Goal: Task Accomplishment & Management: Complete application form

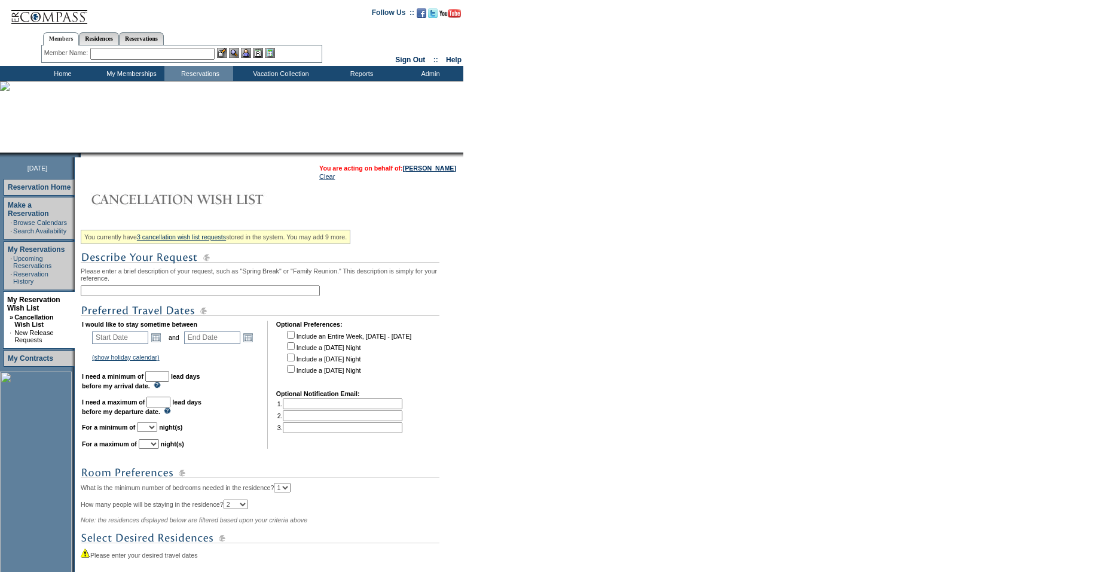
click at [156, 296] on input "text" at bounding box center [200, 290] width 239 height 11
type input "2026 - Caribbean Alernatives"
click at [163, 344] on link "Open the calendar popup." at bounding box center [155, 337] width 13 height 13
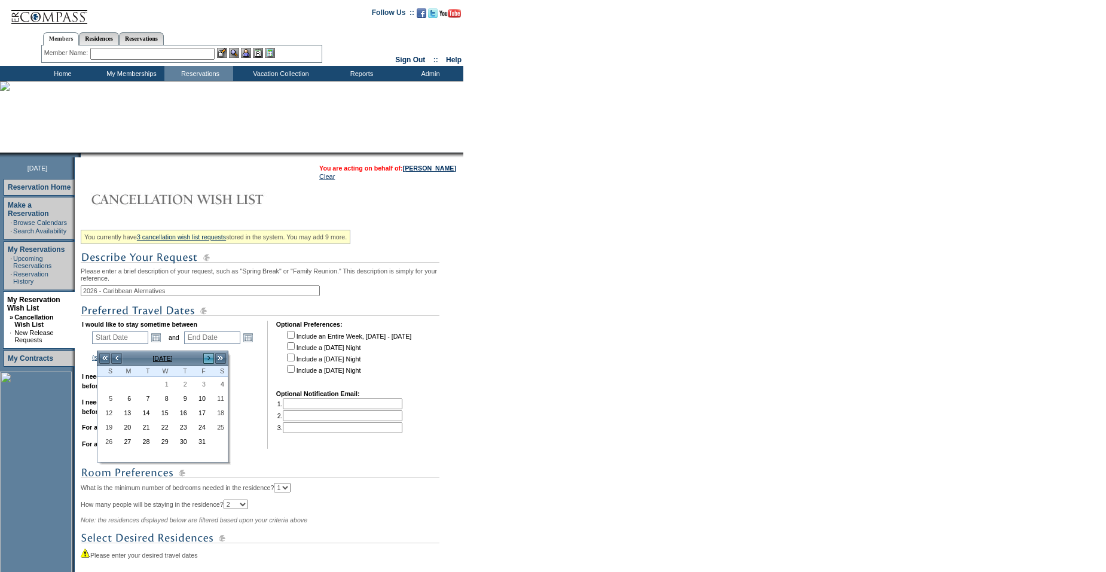
click at [209, 360] on link ">" at bounding box center [209, 358] width 12 height 12
click at [203, 360] on link ">" at bounding box center [209, 358] width 12 height 12
click at [211, 355] on link ">" at bounding box center [209, 358] width 12 height 12
click at [210, 357] on link ">" at bounding box center [209, 358] width 12 height 12
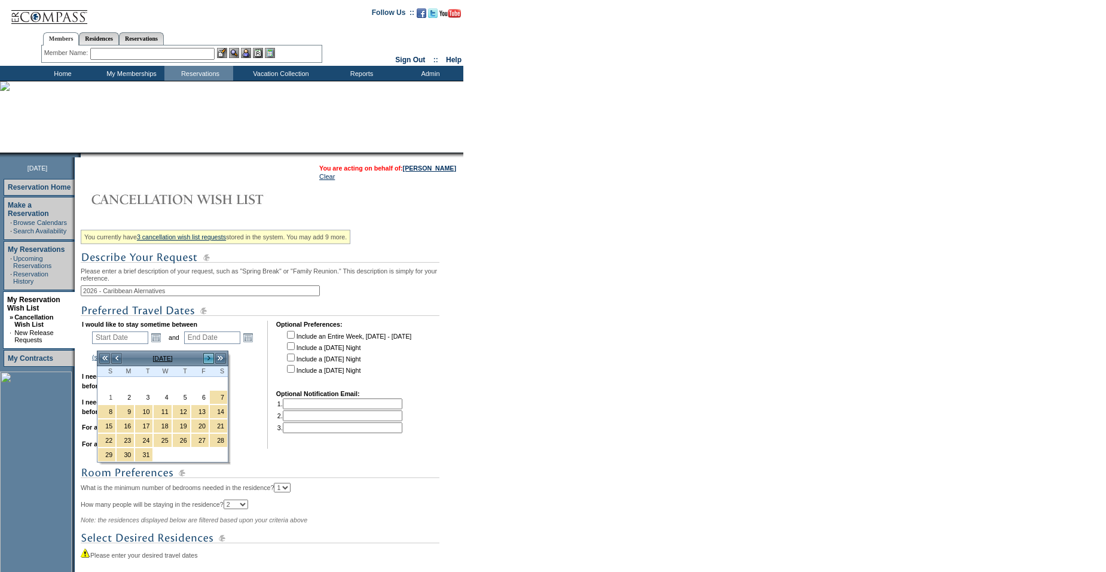
click at [210, 357] on link ">" at bounding box center [209, 358] width 12 height 12
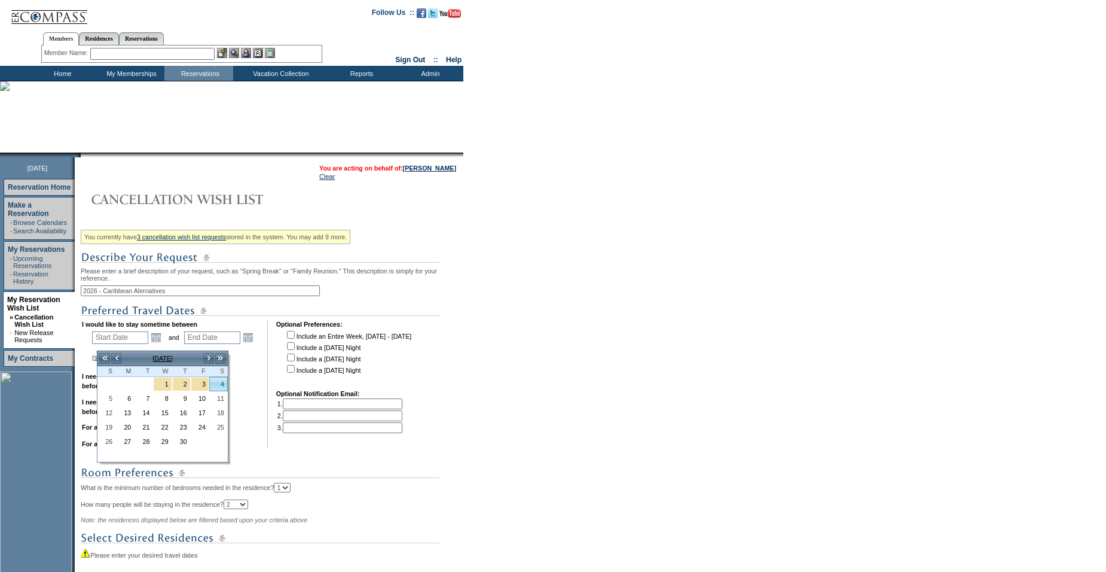
click at [222, 386] on link "4" at bounding box center [218, 383] width 17 height 13
type input "[DATE]"
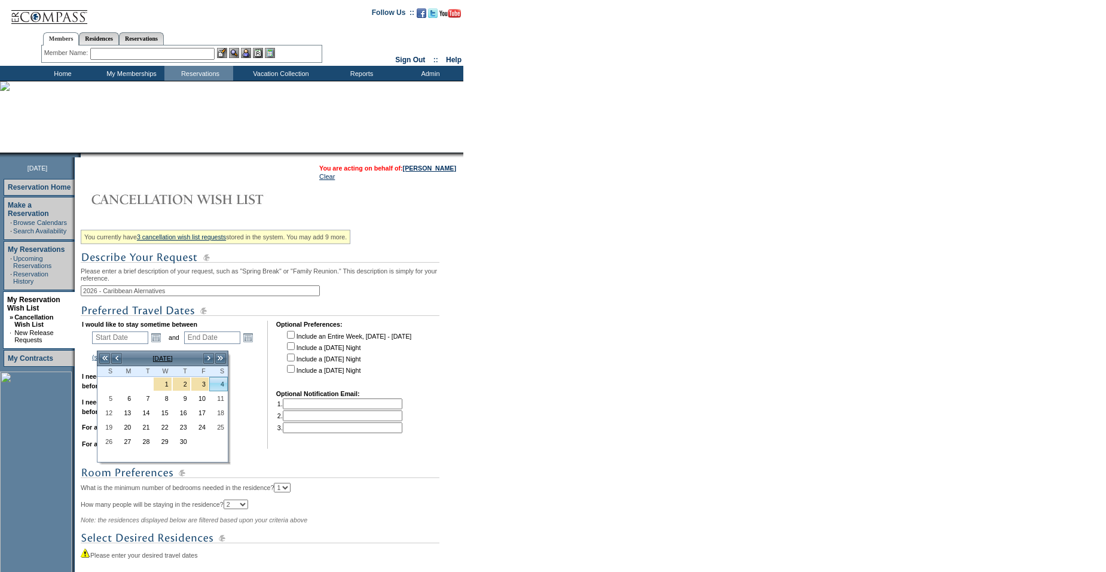
type input "187"
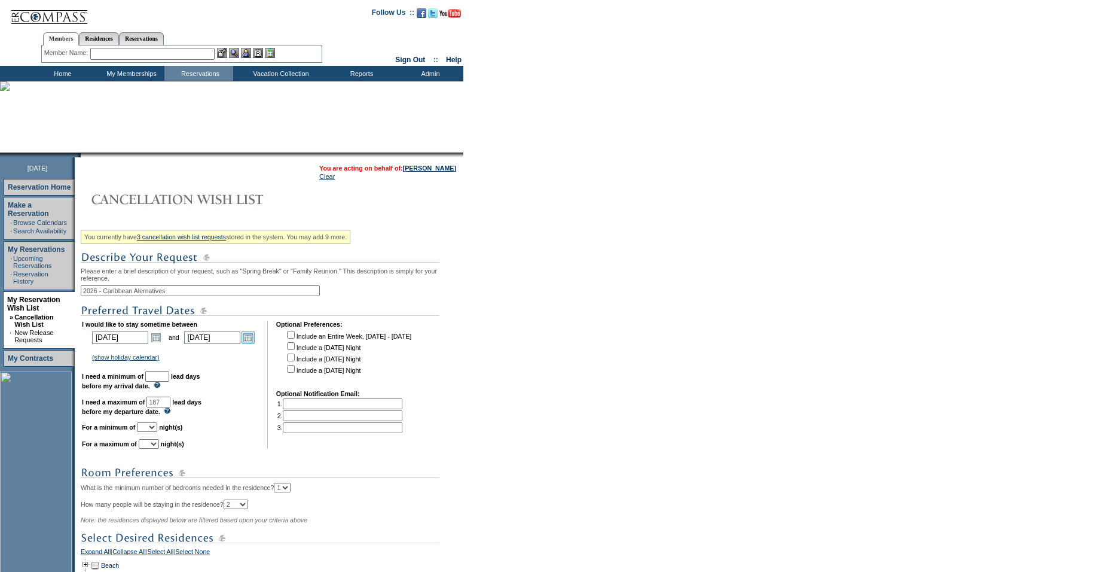
click at [254, 343] on link "Open the calendar popup." at bounding box center [248, 337] width 13 height 13
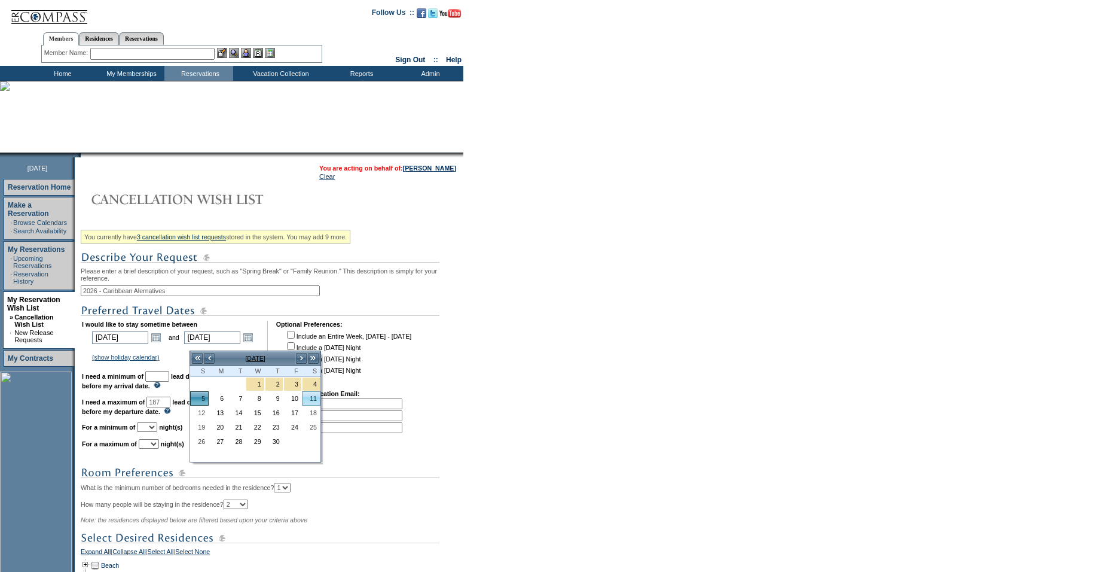
click at [314, 398] on link "11" at bounding box center [311, 398] width 17 height 13
type input "[DATE]"
type input "193"
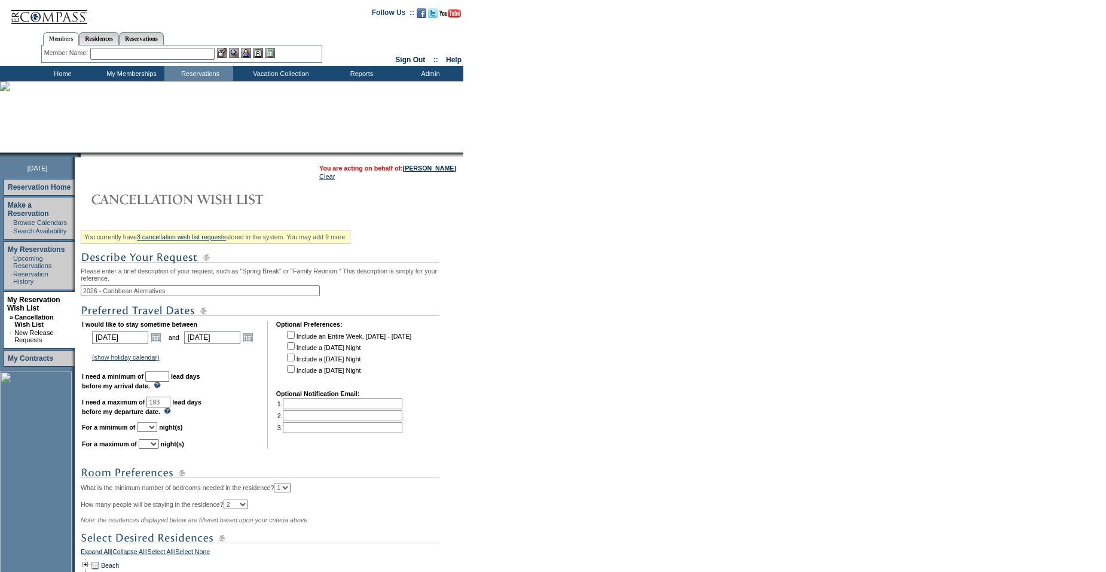
click at [169, 382] on input "text" at bounding box center [157, 376] width 24 height 11
type input "30"
select select "7"
click at [157, 432] on select "1 2 3 4 5 6 7 8 9 10 11 12 13 14" at bounding box center [147, 427] width 20 height 10
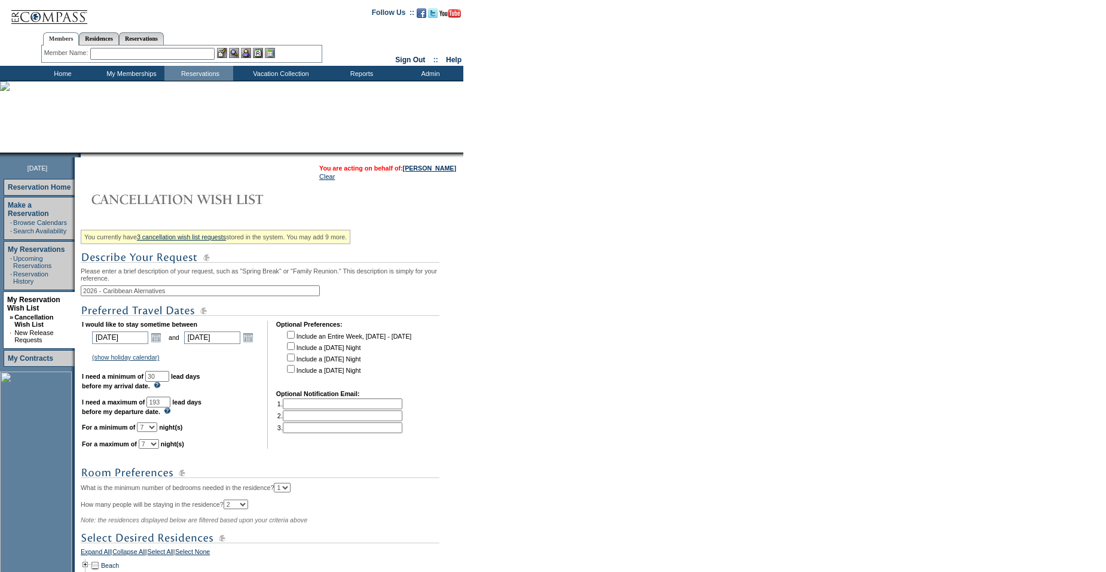
select select "6"
click at [152, 432] on select "1 2 3 4 5 6 7 8 9 10 11 12 13 14" at bounding box center [147, 427] width 20 height 10
click at [230, 435] on td "I would like to stay sometime between [DATE] [DATE] Open the calendar popup. <<…" at bounding box center [170, 385] width 177 height 128
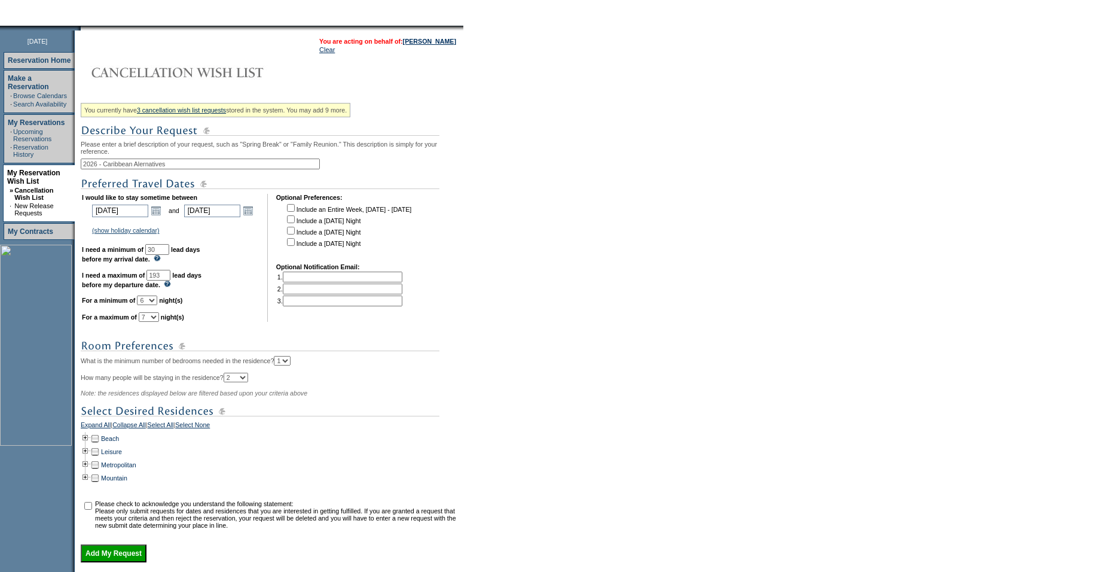
scroll to position [127, 0]
click at [90, 444] on td at bounding box center [86, 437] width 10 height 13
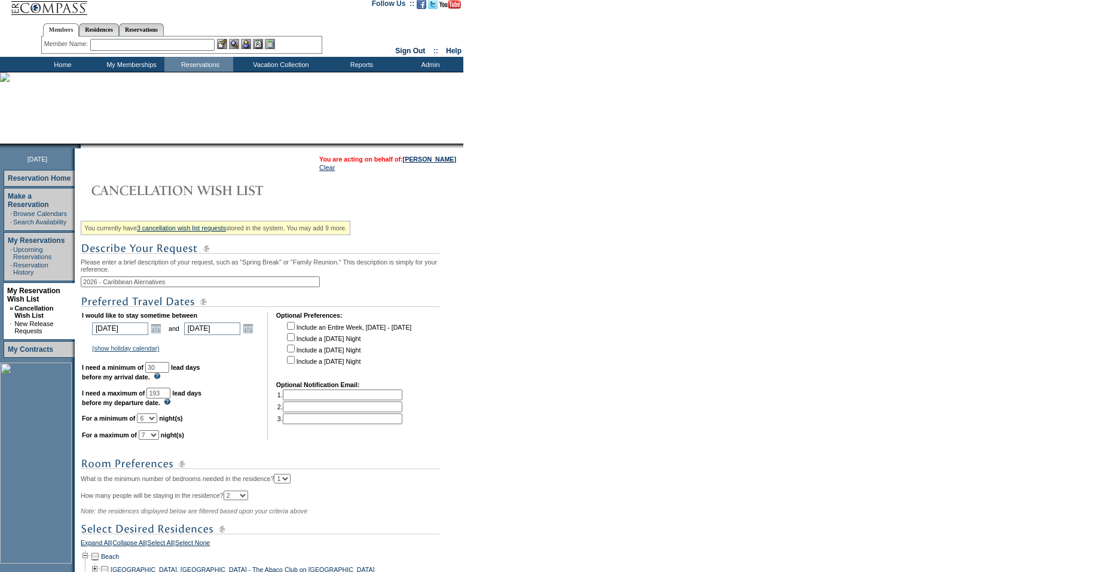
scroll to position [0, 0]
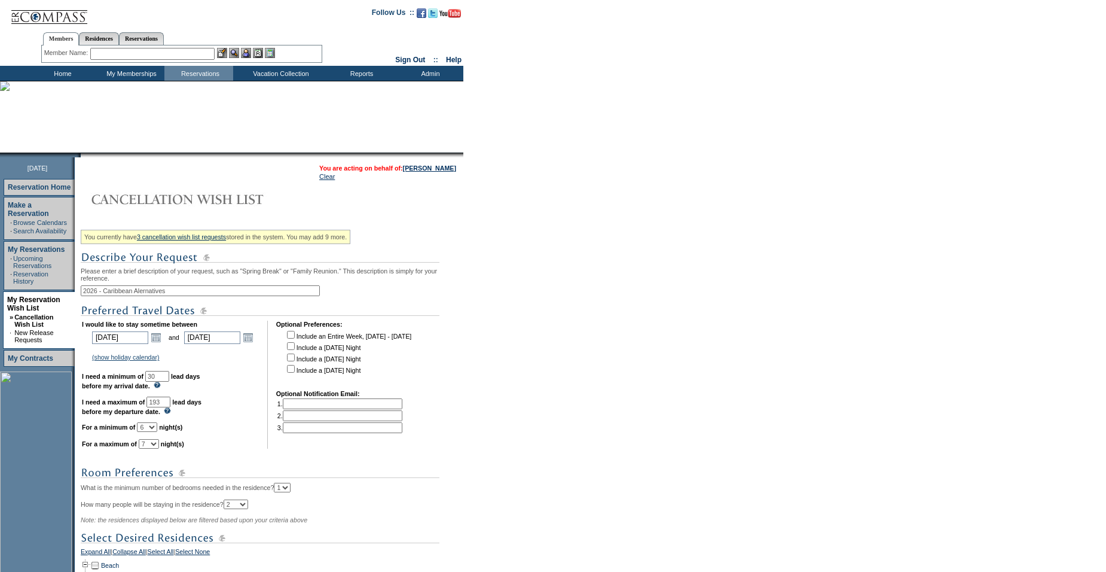
click at [110, 53] on input "text" at bounding box center [152, 54] width 124 height 12
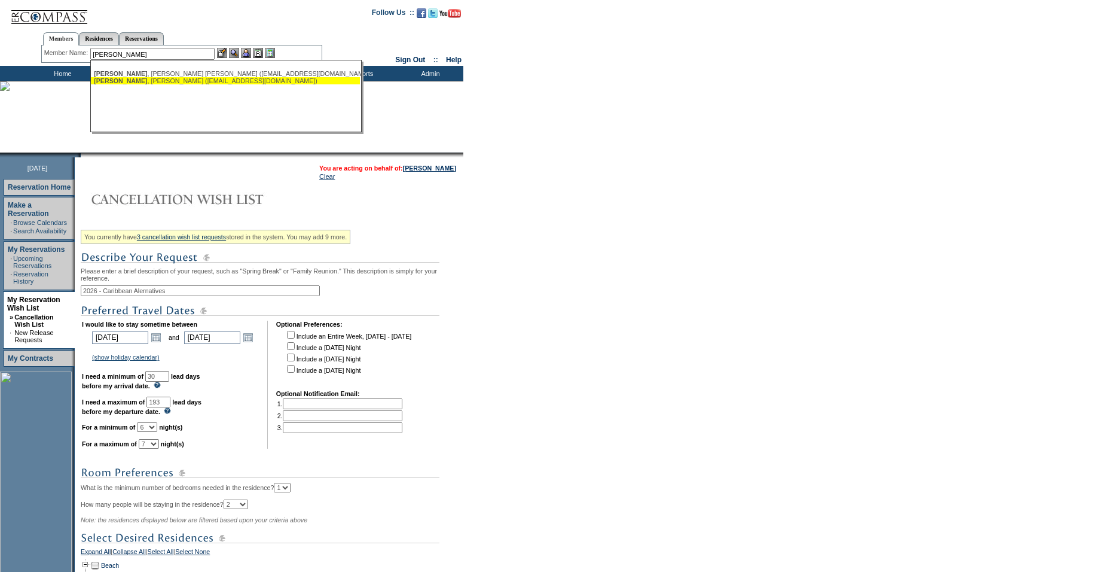
click at [220, 82] on div "[PERSON_NAME] ([EMAIL_ADDRESS][DOMAIN_NAME])" at bounding box center [225, 80] width 263 height 7
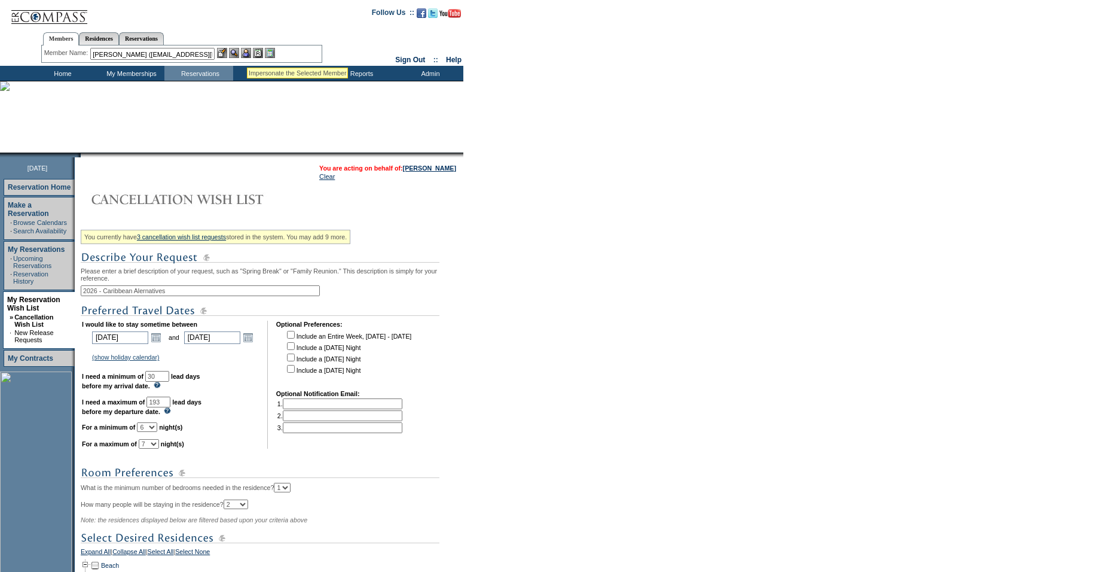
click at [247, 53] on img at bounding box center [246, 53] width 10 height 10
click at [149, 53] on input "[PERSON_NAME] ([EMAIL_ADDRESS][DOMAIN_NAME])" at bounding box center [152, 54] width 124 height 12
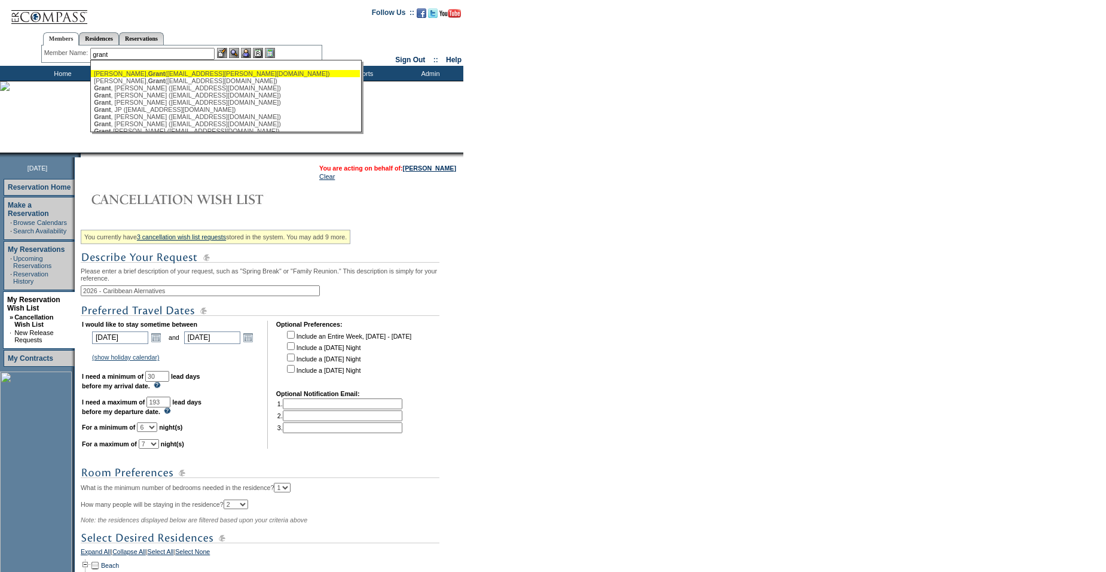
click at [152, 73] on div "[PERSON_NAME] ([PERSON_NAME][EMAIL_ADDRESS][PERSON_NAME][DOMAIN_NAME])" at bounding box center [225, 73] width 263 height 7
type input "[PERSON_NAME] ([PERSON_NAME][EMAIL_ADDRESS][PERSON_NAME][DOMAIN_NAME])"
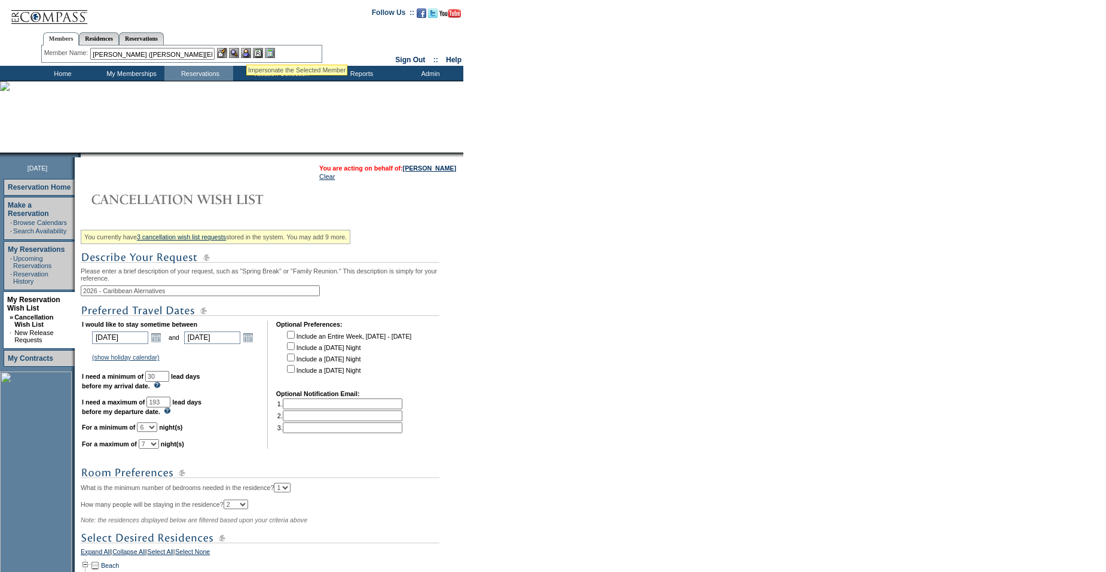
click at [246, 50] on img at bounding box center [246, 53] width 10 height 10
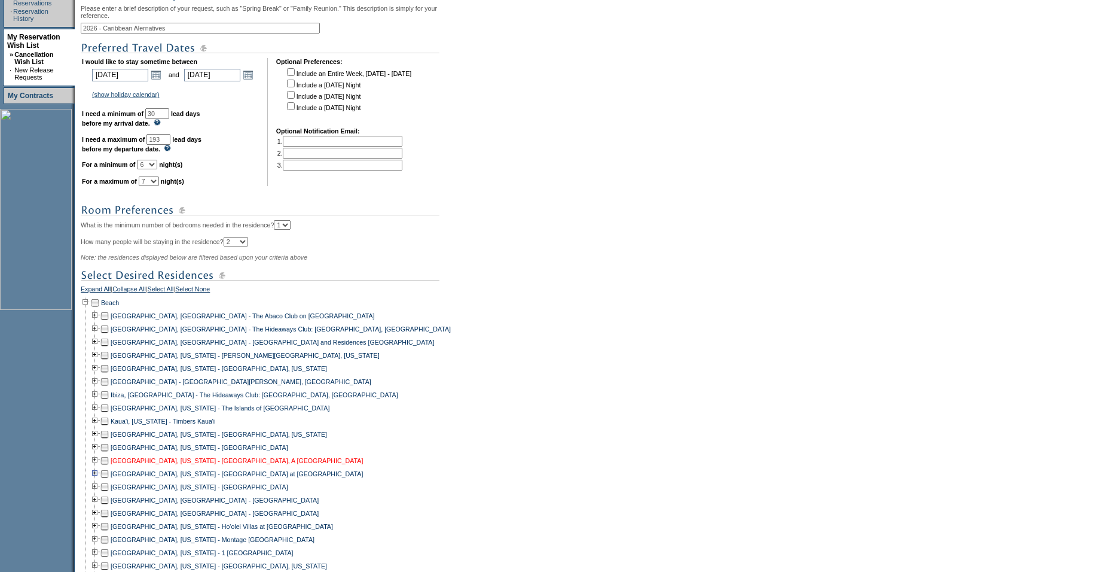
scroll to position [263, 0]
click at [109, 348] on td at bounding box center [105, 341] width 10 height 13
click at [109, 387] on td at bounding box center [105, 380] width 10 height 13
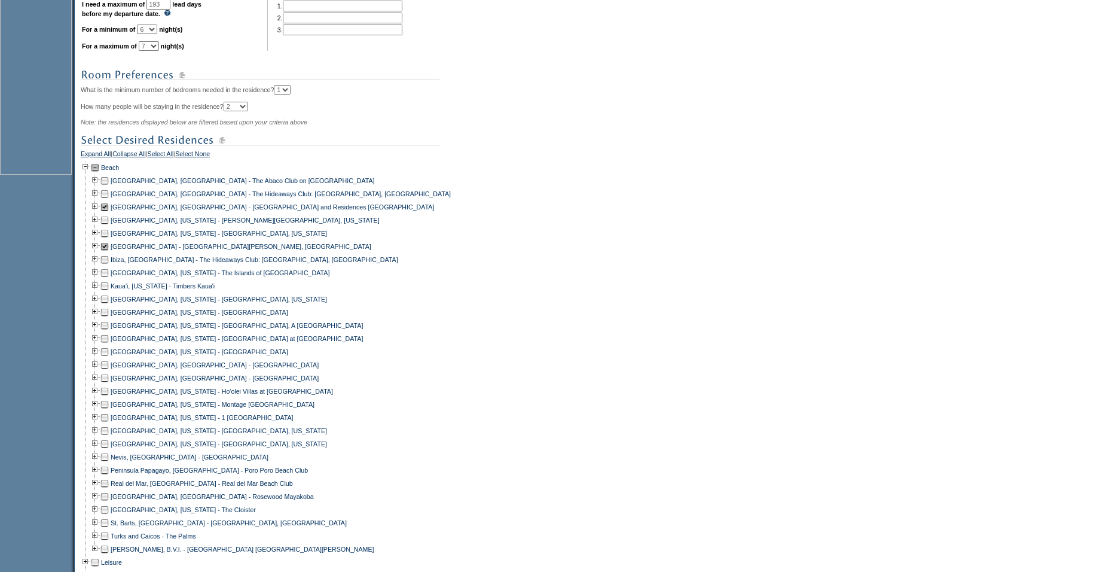
scroll to position [429, 0]
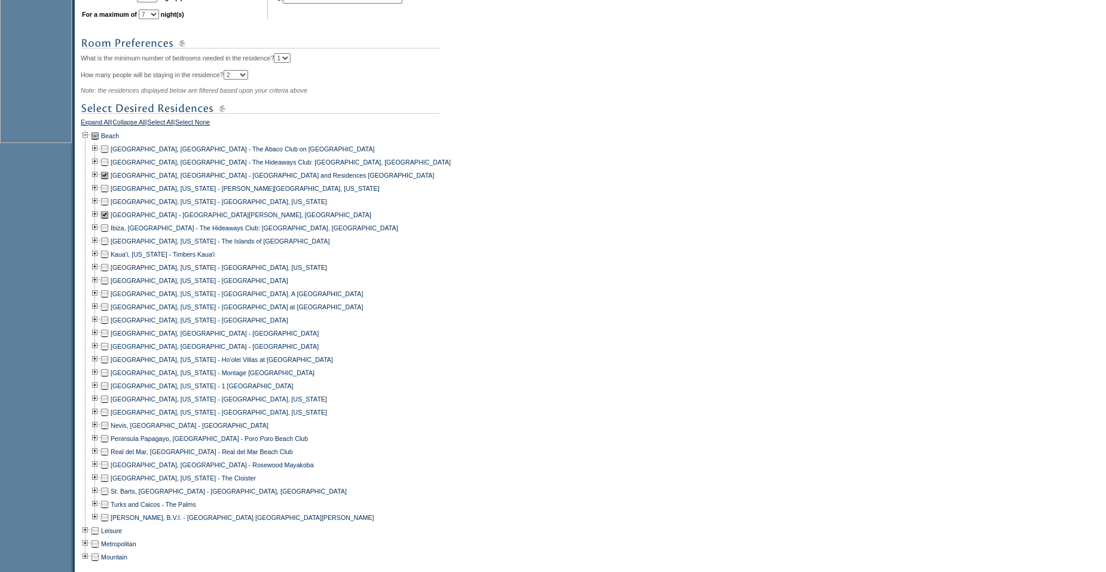
click at [107, 432] on td at bounding box center [105, 425] width 10 height 13
click at [109, 498] on td at bounding box center [105, 490] width 10 height 13
click at [109, 511] on td at bounding box center [105, 504] width 10 height 13
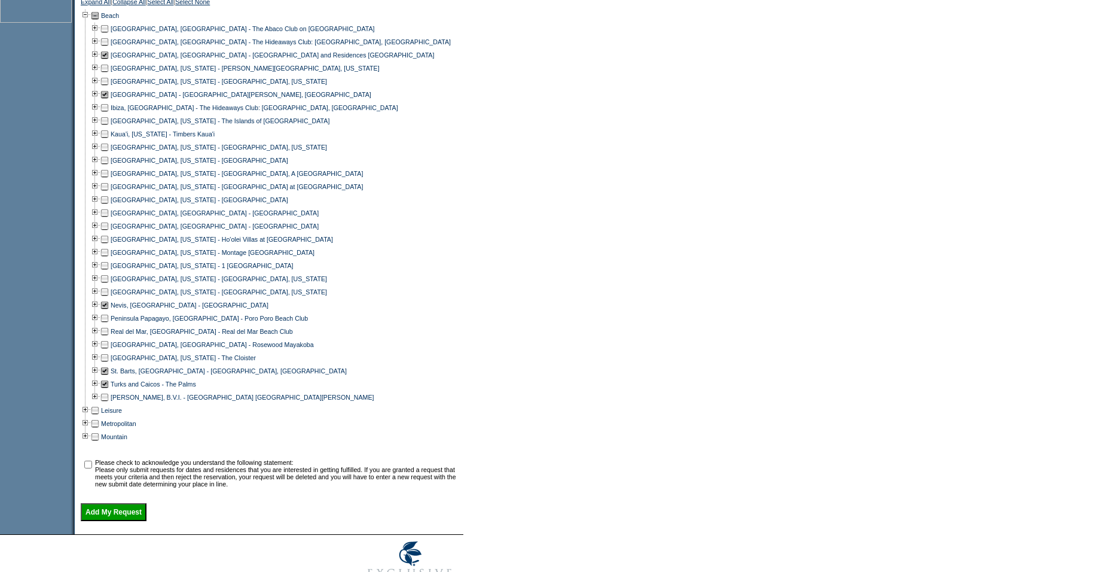
scroll to position [605, 0]
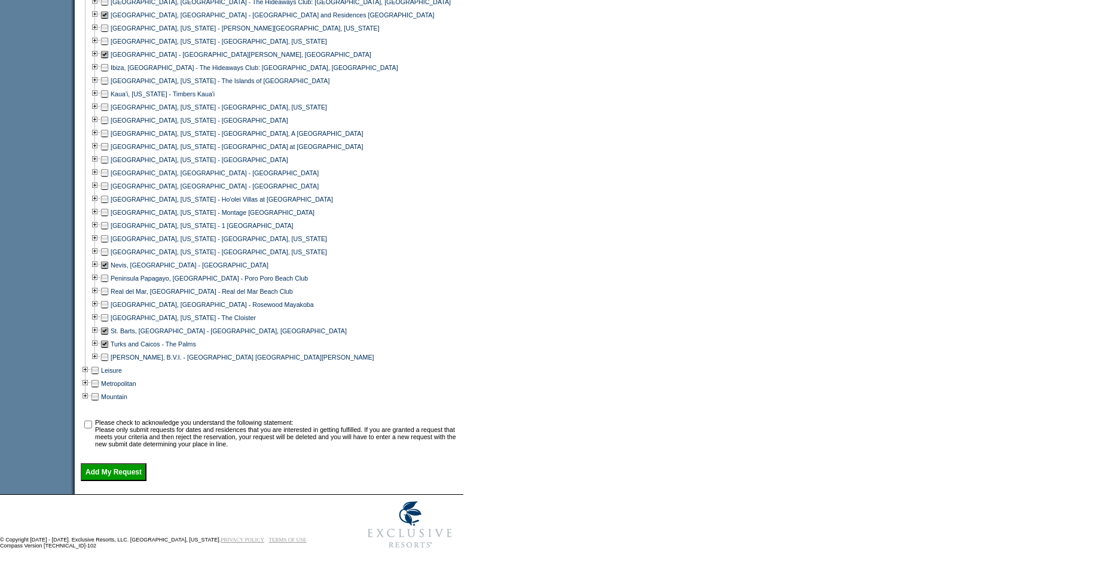
click at [90, 425] on input "checkbox" at bounding box center [88, 424] width 8 height 8
checkbox input "true"
click at [112, 477] on input "Add My Request" at bounding box center [114, 472] width 66 height 18
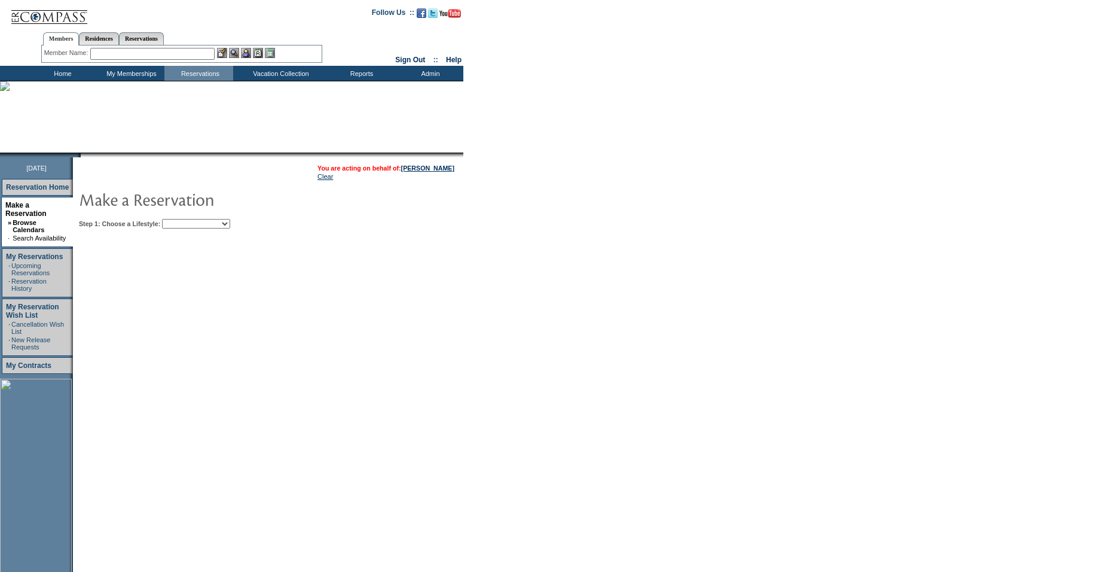
click at [218, 228] on select "Beach Leisure Metropolitan Mountain OIAL for Adventure OIAL for Couples OIAL fo…" at bounding box center [196, 224] width 68 height 10
select select "Beach"
click at [182, 220] on select "Beach Leisure Metropolitan Mountain OIAL for Adventure OIAL for Couples OIAL fo…" at bounding box center [196, 224] width 68 height 10
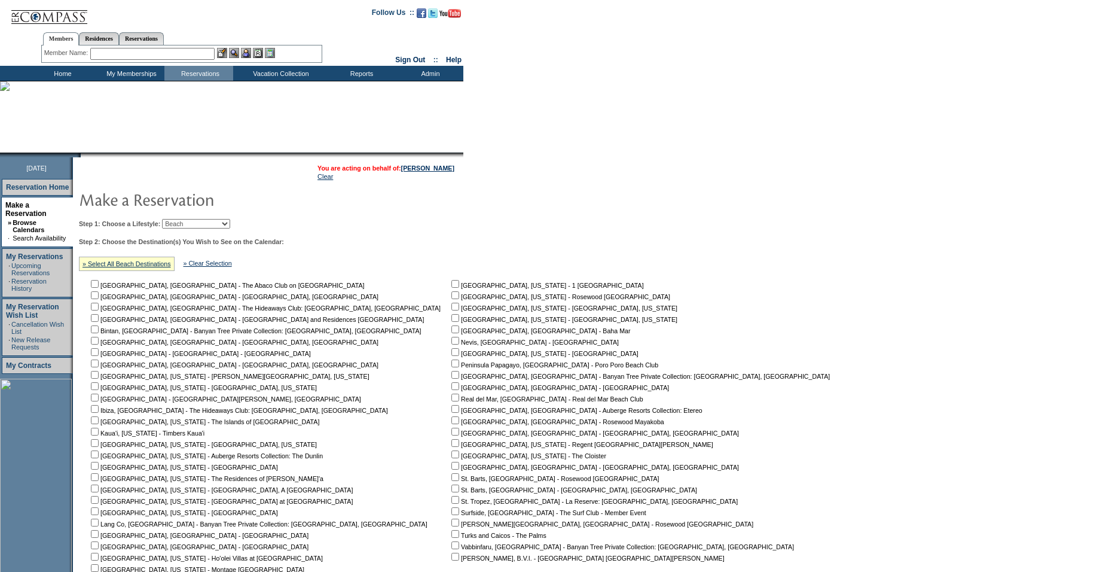
click at [99, 287] on input "checkbox" at bounding box center [95, 284] width 8 height 8
checkbox input "true"
click at [99, 356] on input "checkbox" at bounding box center [95, 352] width 8 height 8
checkbox input "true"
click at [99, 401] on input "checkbox" at bounding box center [95, 397] width 8 height 8
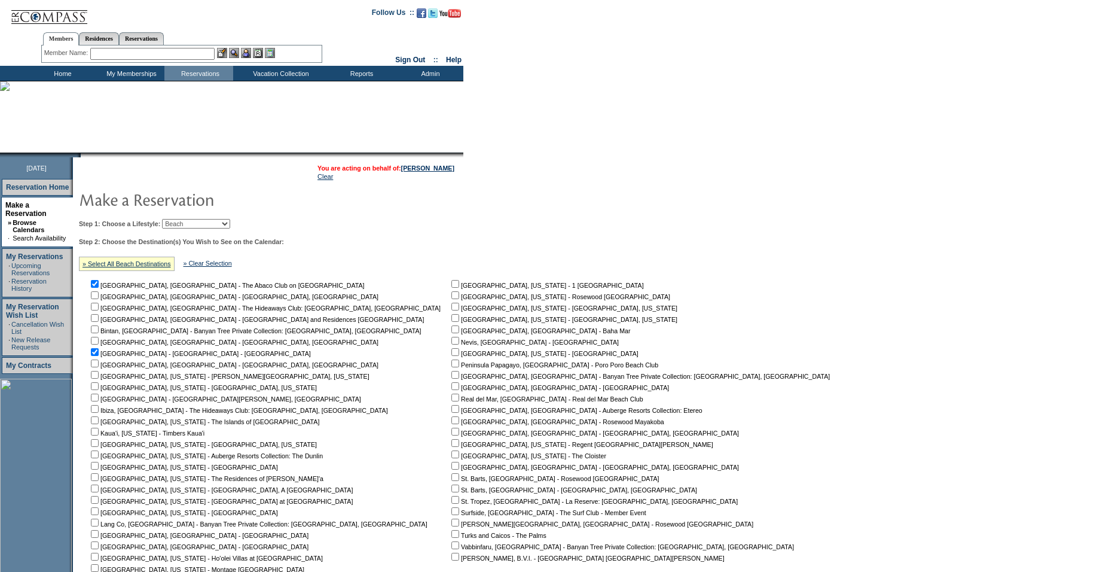
checkbox input "true"
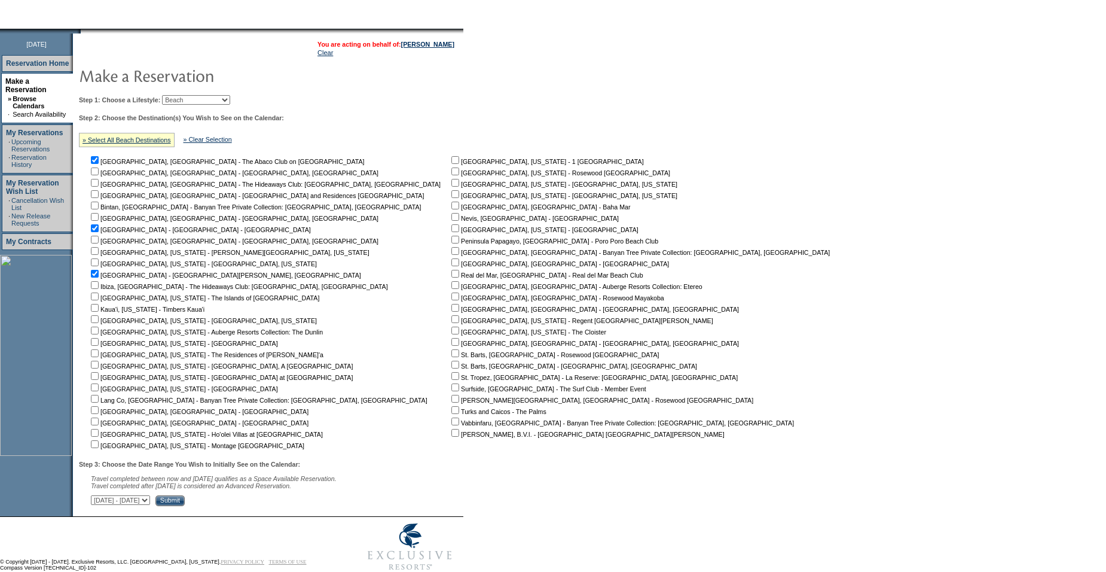
scroll to position [125, 0]
click at [99, 390] on input "checkbox" at bounding box center [95, 386] width 8 height 8
checkbox input "true"
click at [185, 505] on input "Submit" at bounding box center [169, 499] width 29 height 11
